Goal: Information Seeking & Learning: Check status

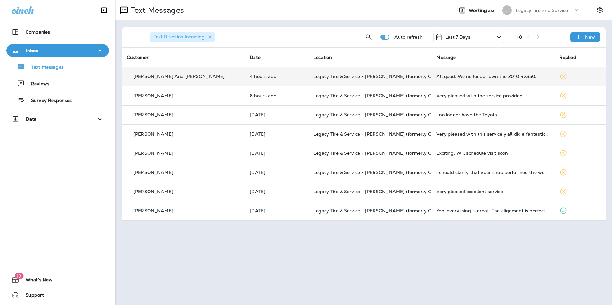
click at [285, 81] on td "4 hours ago" at bounding box center [277, 76] width 64 height 19
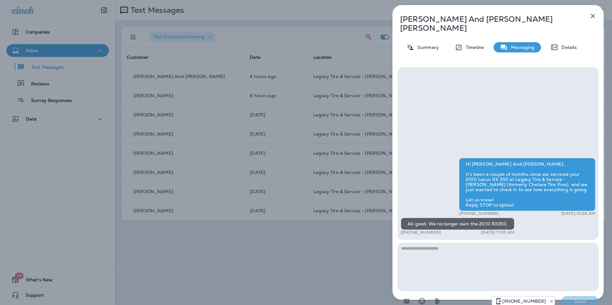
click at [593, 14] on icon "button" at bounding box center [593, 16] width 8 height 8
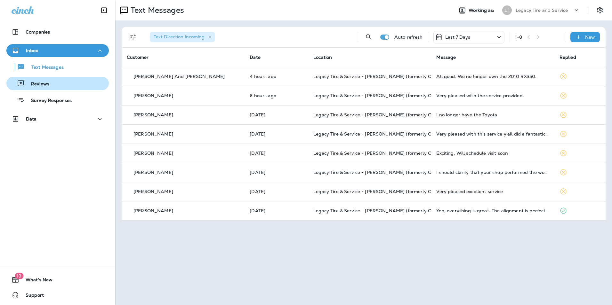
click at [67, 82] on div "Reviews" at bounding box center [57, 84] width 97 height 10
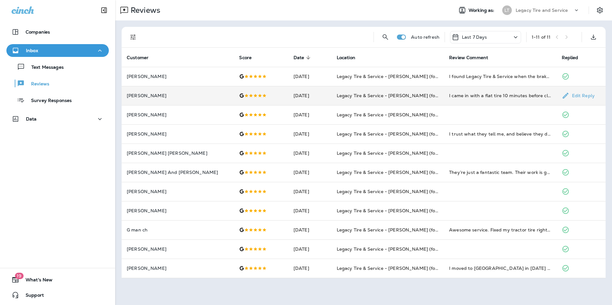
click at [178, 95] on p "[PERSON_NAME]" at bounding box center [178, 95] width 102 height 5
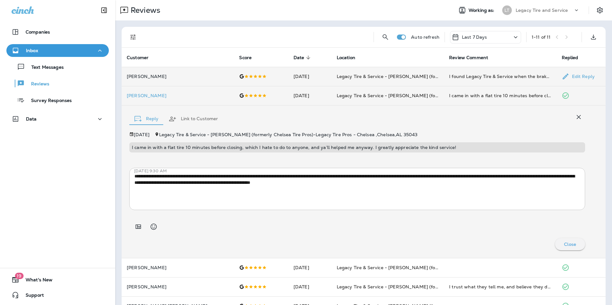
click at [180, 74] on p "[PERSON_NAME]" at bounding box center [178, 76] width 102 height 5
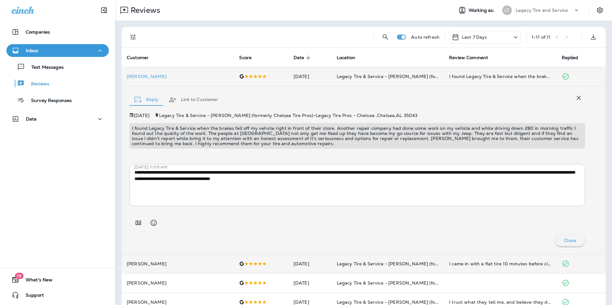
click at [181, 50] on th "Customer" at bounding box center [178, 57] width 112 height 19
click at [57, 69] on p "Text Messages" at bounding box center [44, 68] width 39 height 6
